Goal: Book appointment/travel/reservation

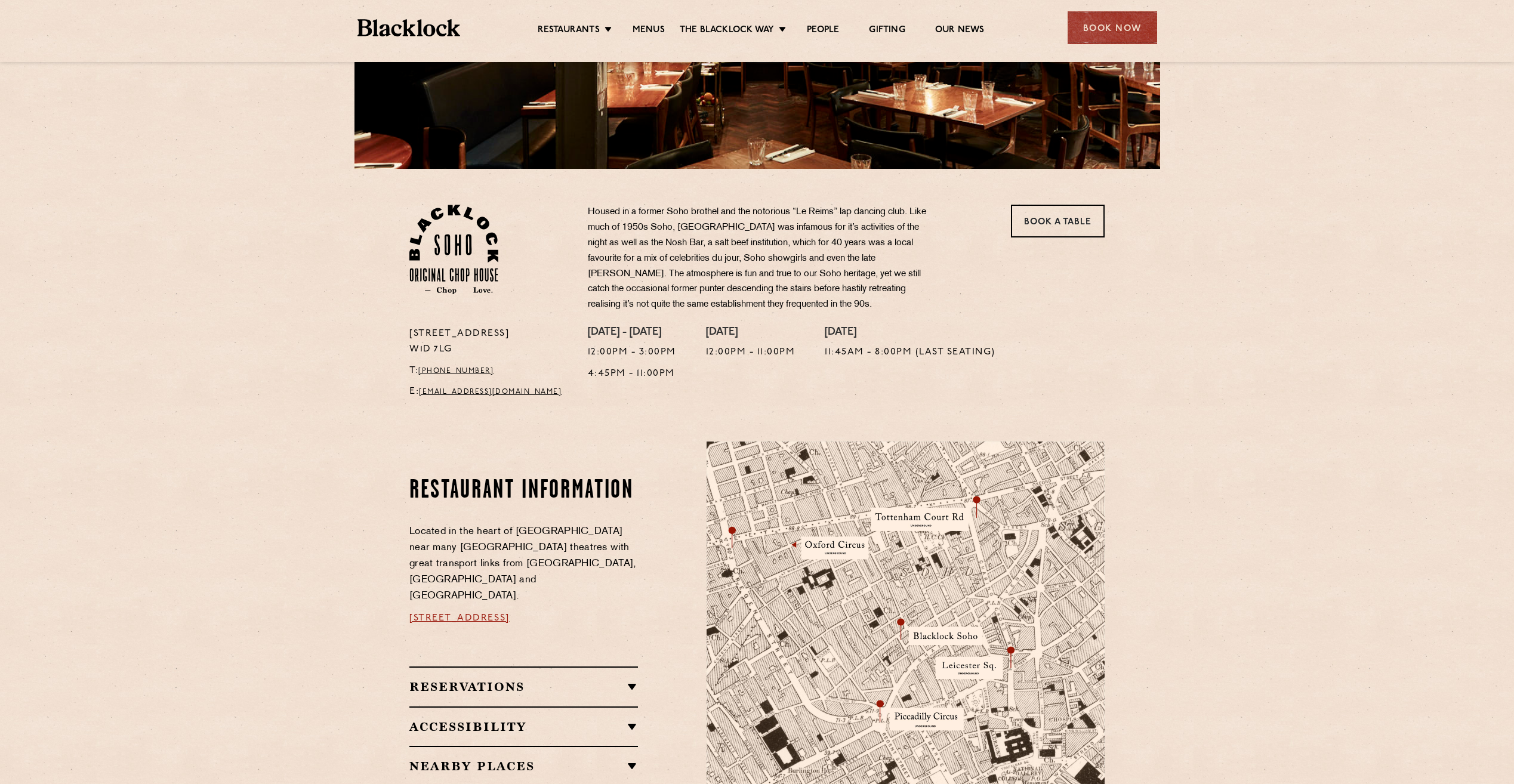
scroll to position [418, 0]
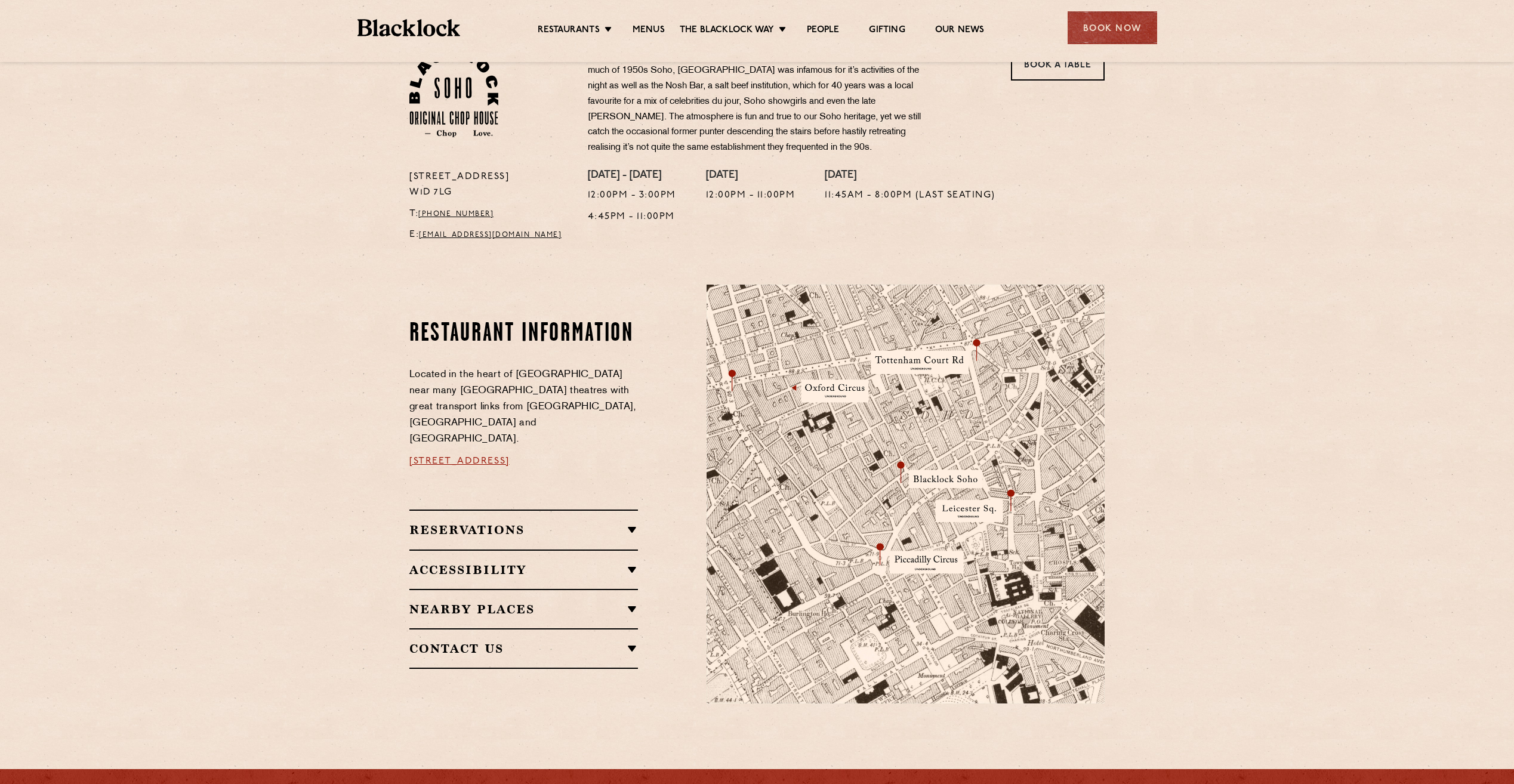
click at [491, 562] on h2 "Accessibility" at bounding box center [523, 569] width 228 height 15
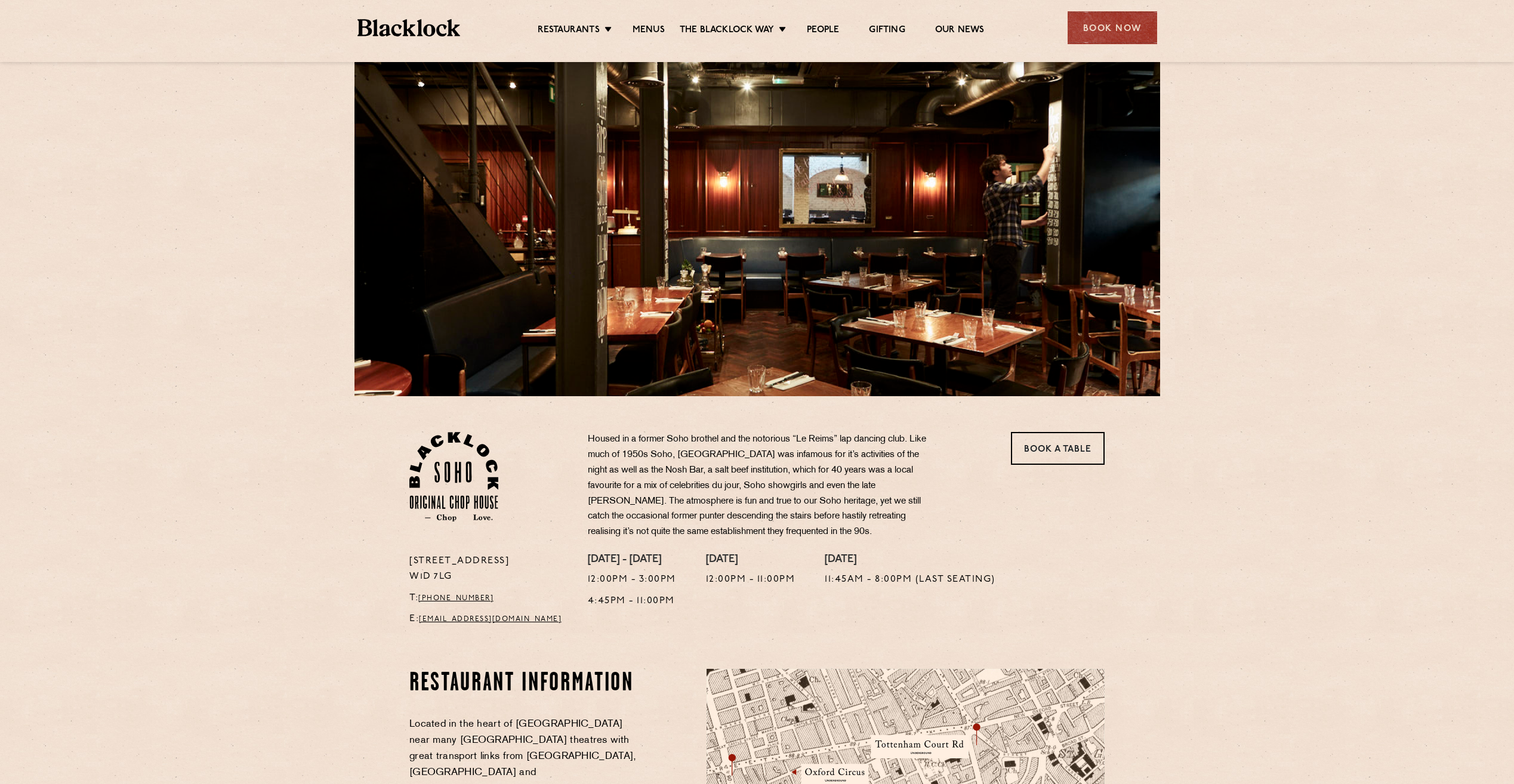
scroll to position [0, 0]
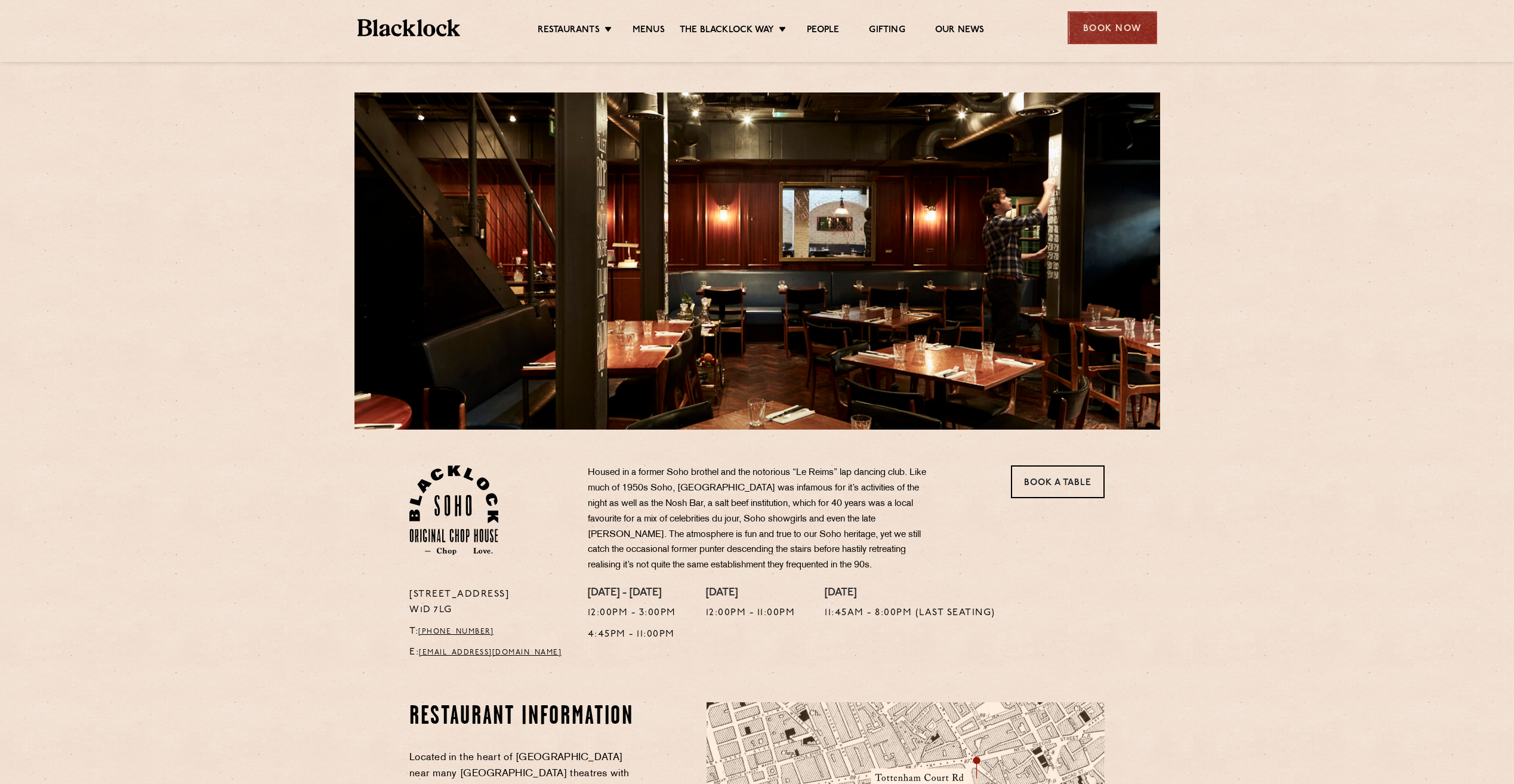
click at [1131, 30] on div "Book Now" at bounding box center [1113, 28] width 89 height 33
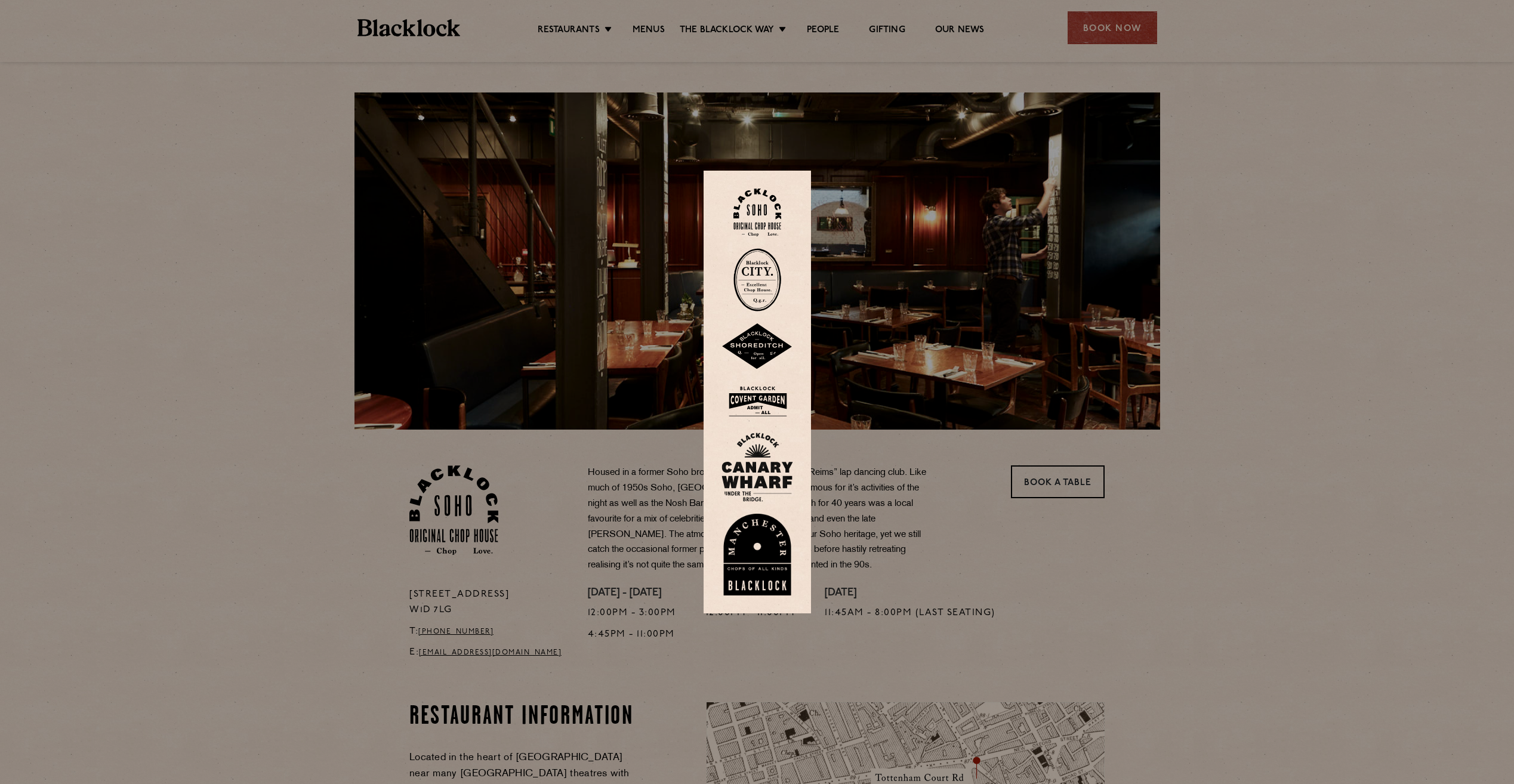
click at [754, 218] on img at bounding box center [757, 213] width 48 height 49
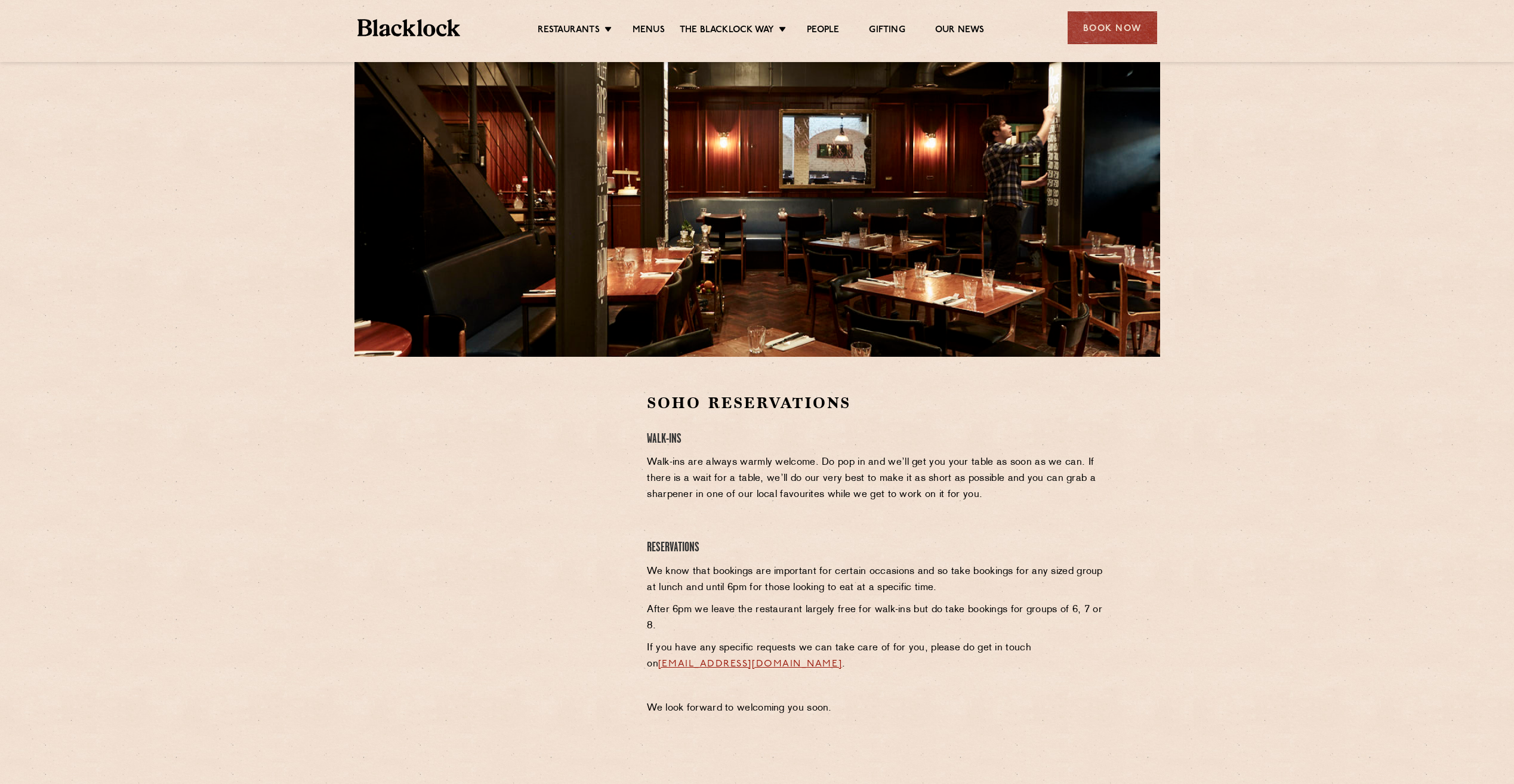
scroll to position [179, 0]
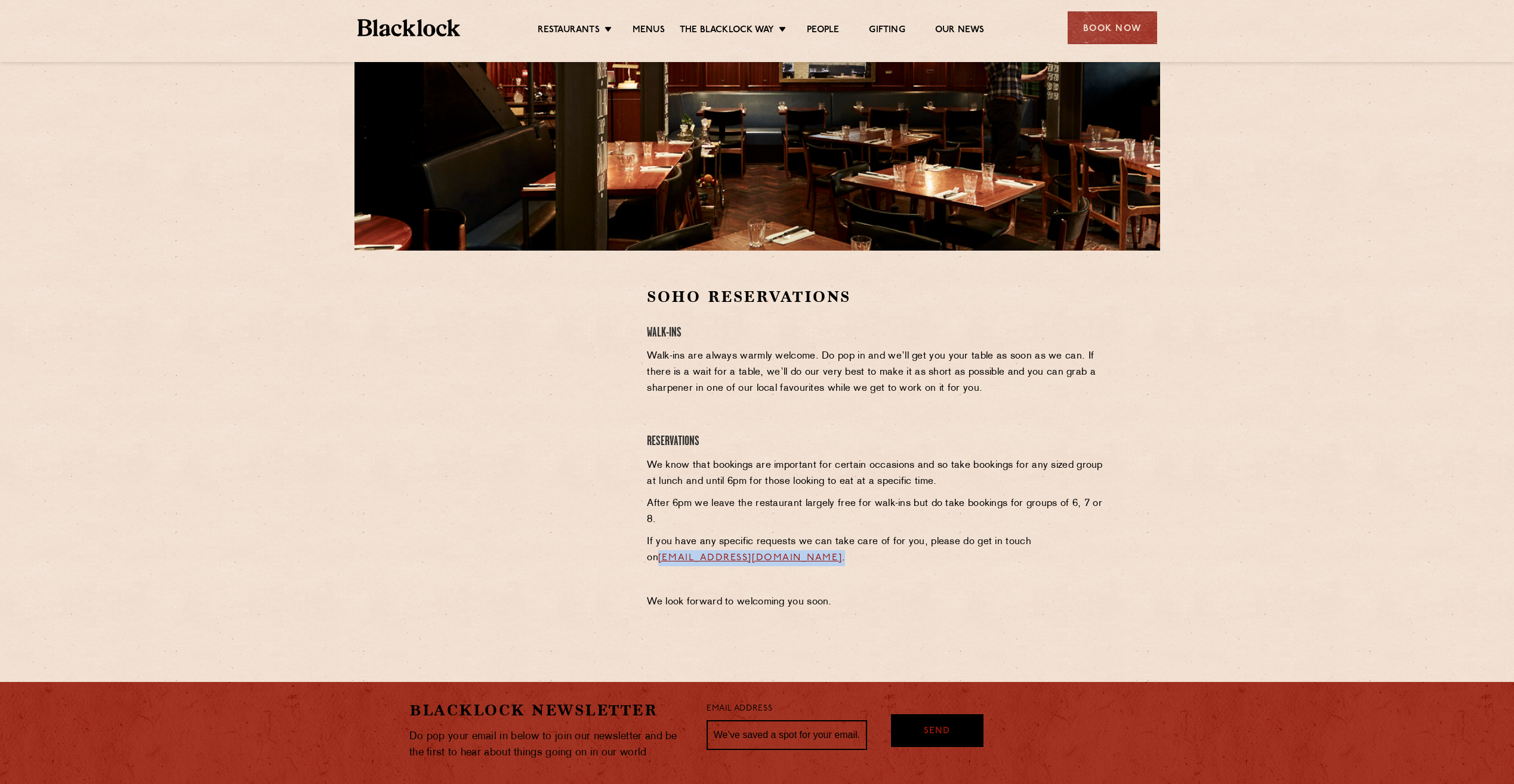
drag, startPoint x: 870, startPoint y: 559, endPoint x: 641, endPoint y: 552, distance: 229.1
click at [641, 552] on div "Soho Reservations Walk-Ins Walk-ins are always warmly welcome. Do pop in and we…" at bounding box center [876, 452] width 475 height 330
drag, startPoint x: 641, startPoint y: 552, endPoint x: 658, endPoint y: 557, distance: 17.7
